Goal: Task Accomplishment & Management: Manage account settings

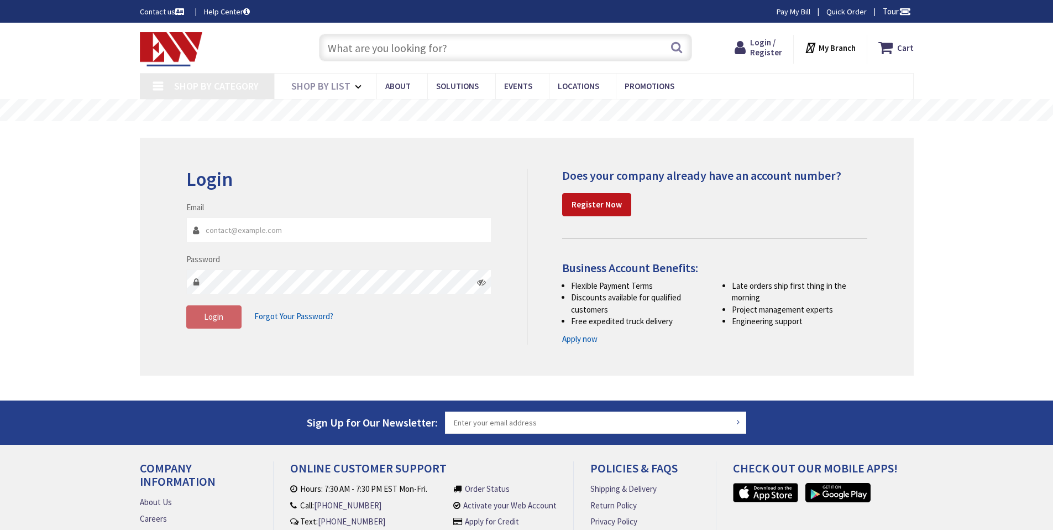
type input "[STREET_ADDRESS]"
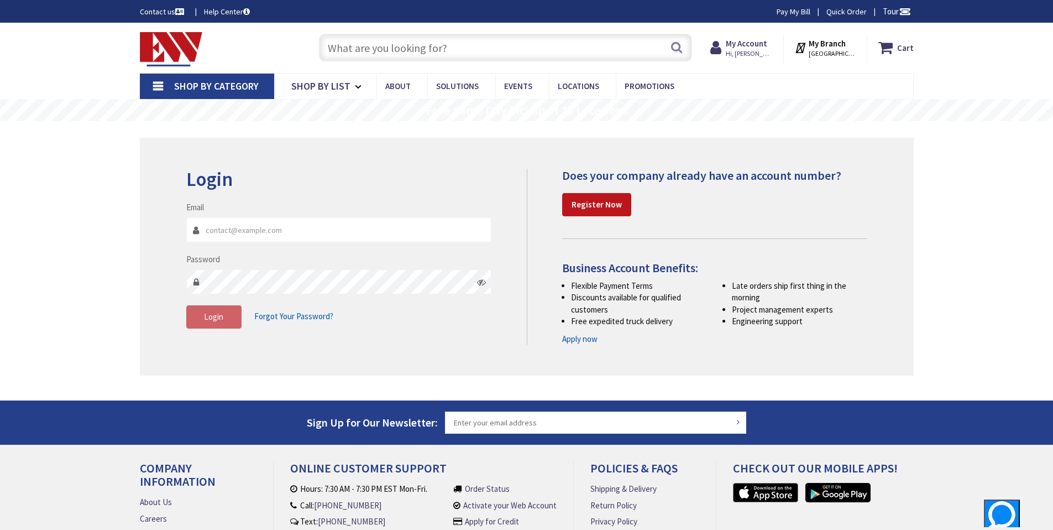
click at [217, 234] on input "Email" at bounding box center [339, 229] width 306 height 25
type input "[PERSON_NAME][EMAIL_ADDRESS][DOMAIN_NAME]"
click at [208, 310] on button "Login" at bounding box center [213, 316] width 55 height 23
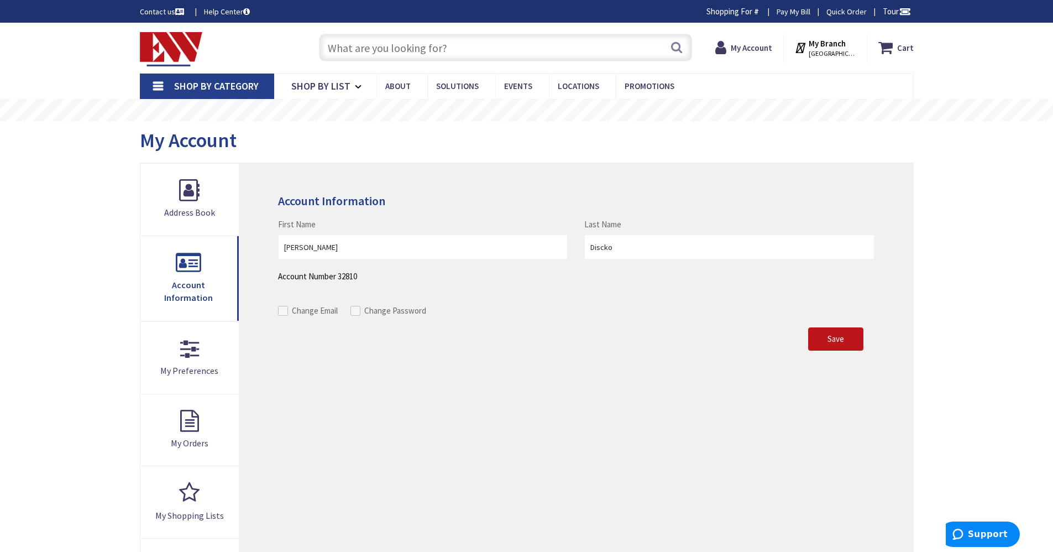
click at [402, 54] on input "text" at bounding box center [505, 48] width 373 height 28
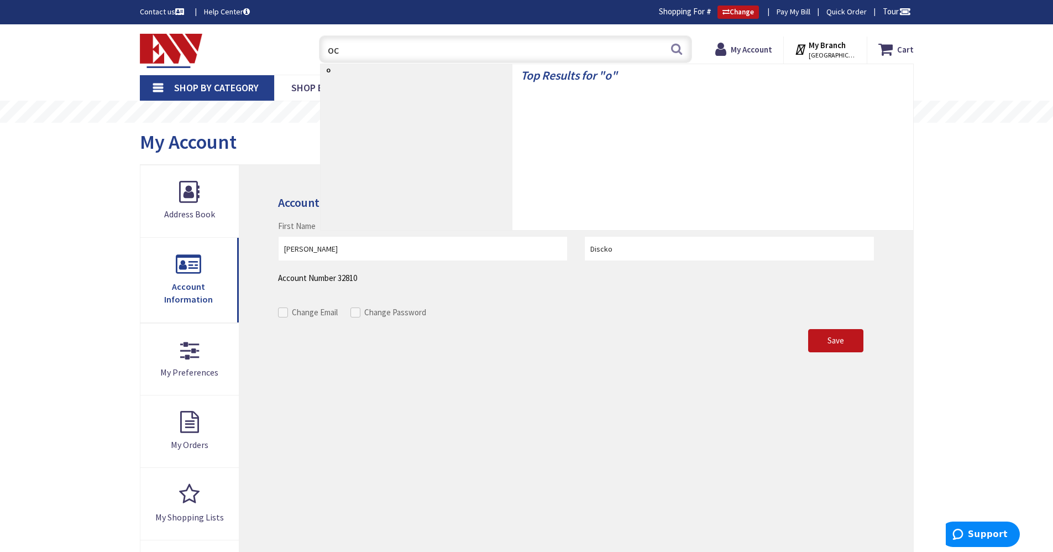
type input "occ"
